Goal: Task Accomplishment & Management: Complete application form

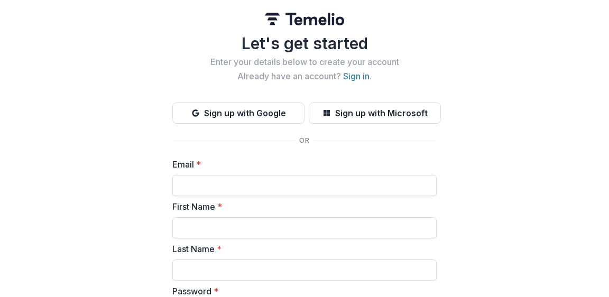
click at [367, 77] on h2 "Already have an account? Sign in ." at bounding box center [304, 76] width 264 height 10
click at [352, 78] on link "Sign in" at bounding box center [356, 76] width 26 height 11
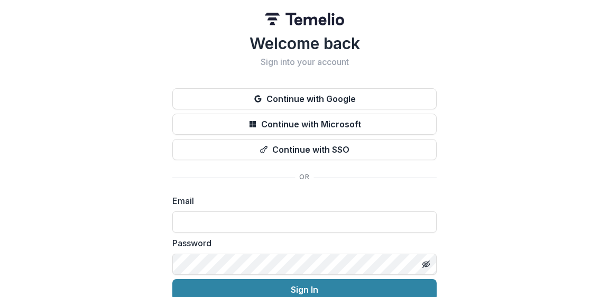
click at [315, 227] on input at bounding box center [304, 221] width 264 height 21
type input "**********"
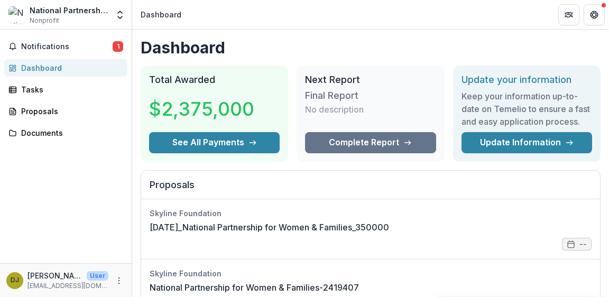
click at [40, 53] on button "Notifications 1" at bounding box center [65, 46] width 123 height 17
click at [61, 197] on div "Notifications 1 Unread 1 Archived EW Eddie Whitfield changed the due date of Fa…" at bounding box center [66, 147] width 132 height 234
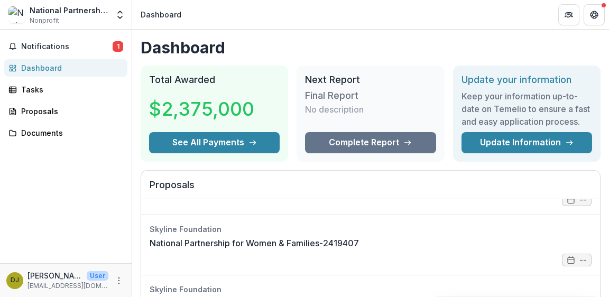
scroll to position [106, 0]
click at [337, 143] on link "Complete Report" at bounding box center [370, 142] width 131 height 21
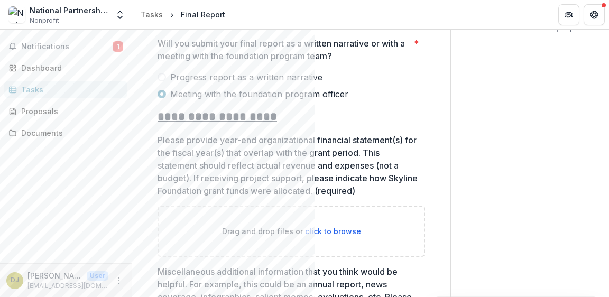
scroll to position [260, 0]
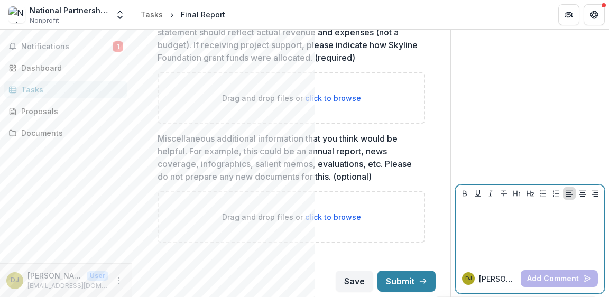
click at [503, 225] on div at bounding box center [530, 233] width 140 height 53
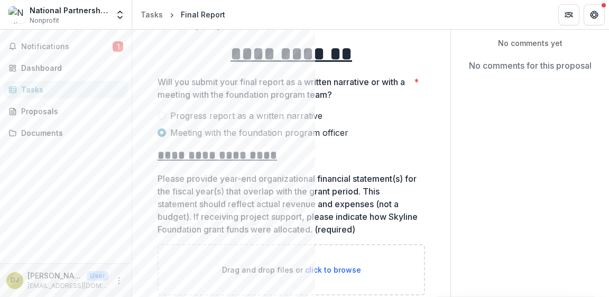
scroll to position [49, 0]
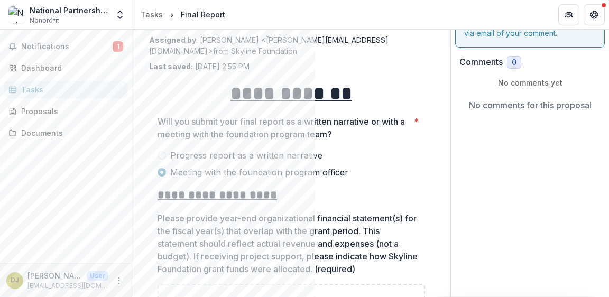
click at [247, 150] on span "Progress report as a written narrative" at bounding box center [246, 155] width 152 height 13
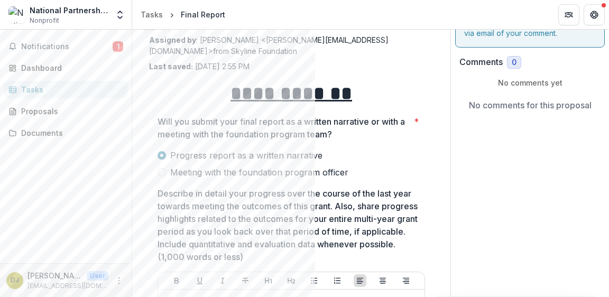
click at [248, 174] on span "Meeting with the foundation program officer" at bounding box center [259, 172] width 178 height 13
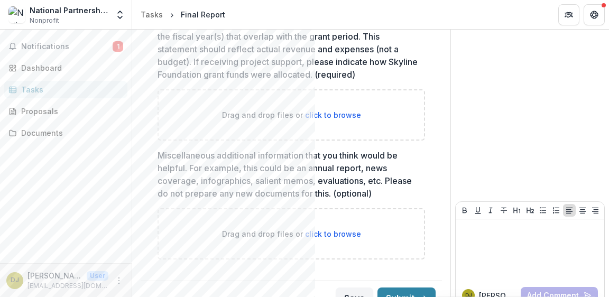
scroll to position [260, 0]
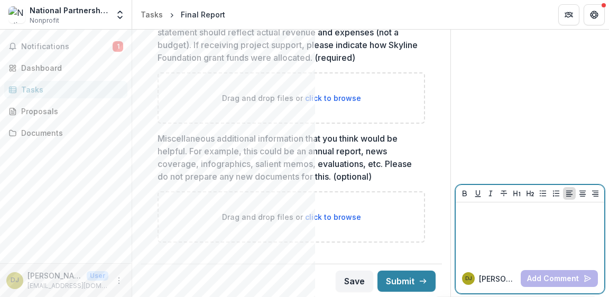
click at [509, 234] on div at bounding box center [530, 233] width 140 height 53
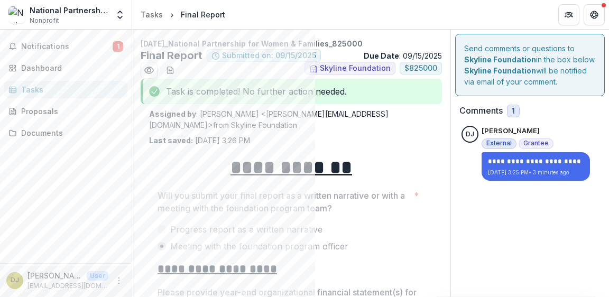
click at [68, 47] on span "Notifications" at bounding box center [66, 46] width 91 height 9
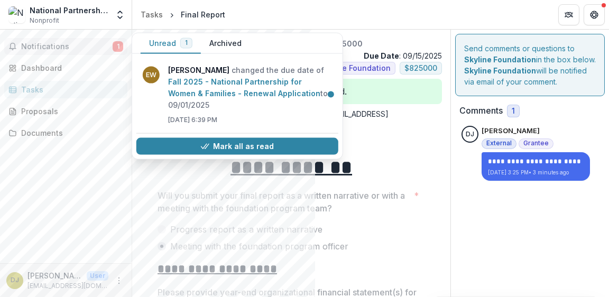
click at [206, 140] on button "Mark all as read" at bounding box center [237, 146] width 202 height 17
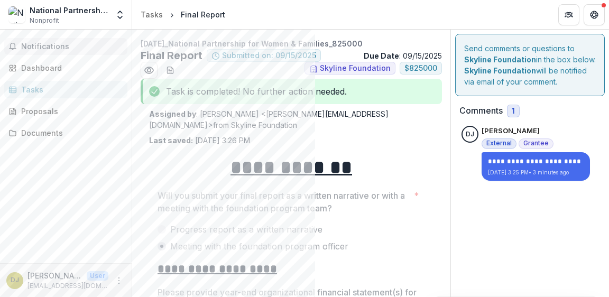
click at [51, 72] on div "Dashboard" at bounding box center [70, 67] width 98 height 11
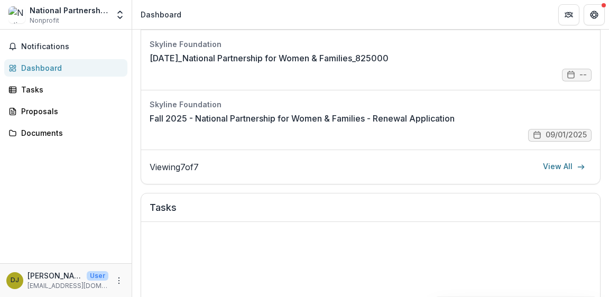
scroll to position [264, 0]
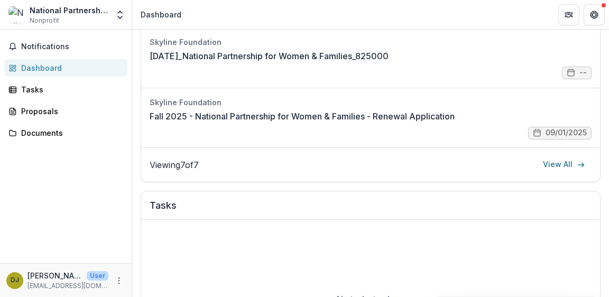
click at [385, 122] on link "Fall 2025 - National Partnership for Women & Families - Renewal Application" at bounding box center [302, 116] width 305 height 13
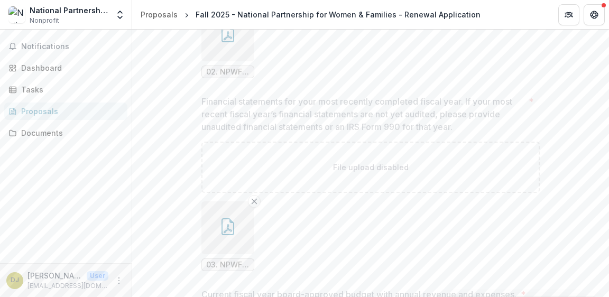
scroll to position [1586, 0]
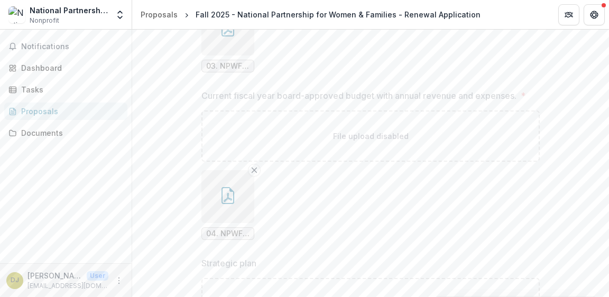
click at [40, 145] on div "Notifications Dashboard Tasks Proposals Documents" at bounding box center [66, 147] width 132 height 234
click at [16, 14] on img at bounding box center [16, 14] width 17 height 17
click at [119, 12] on polyline "Open entity switcher" at bounding box center [120, 12] width 4 height 2
